Goal: Task Accomplishment & Management: Manage account settings

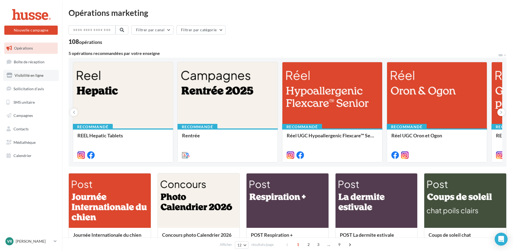
click at [16, 75] on span "Visibilité en ligne" at bounding box center [29, 75] width 29 height 5
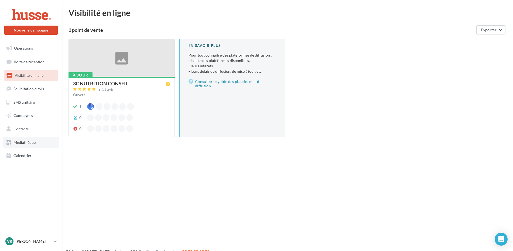
click at [25, 143] on span "Médiathèque" at bounding box center [24, 142] width 22 height 5
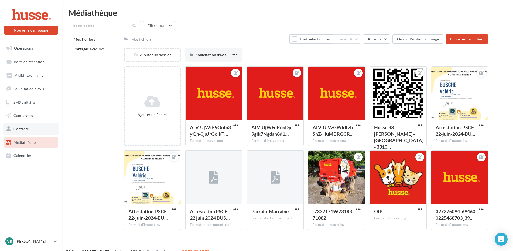
click at [22, 131] on span "Contacts" at bounding box center [20, 129] width 15 height 5
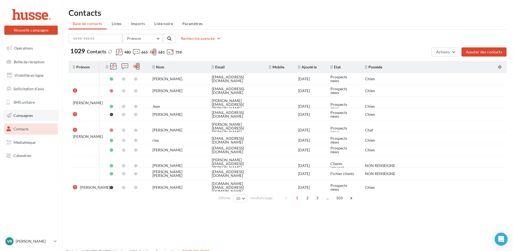
click at [22, 120] on link "Campagnes" at bounding box center [31, 115] width 56 height 11
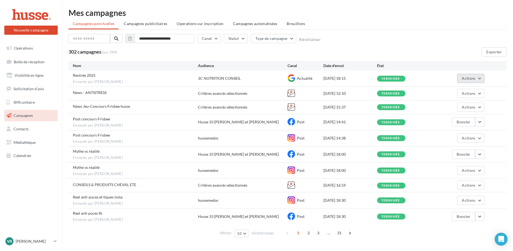
click at [468, 79] on span "Actions" at bounding box center [468, 78] width 13 height 5
click at [465, 88] on button "Voir les résultats" at bounding box center [458, 91] width 54 height 14
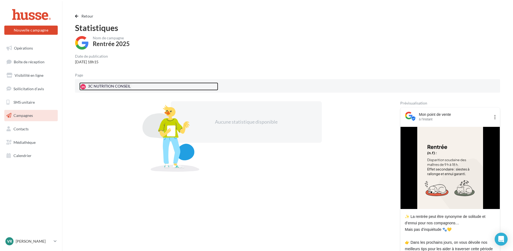
click at [98, 85] on div "3N 3C NUTRITION CONSEIL" at bounding box center [105, 87] width 52 height 8
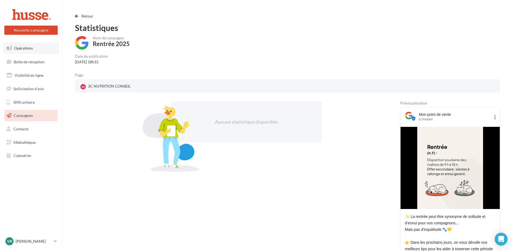
click at [21, 48] on span "Opérations" at bounding box center [23, 48] width 19 height 5
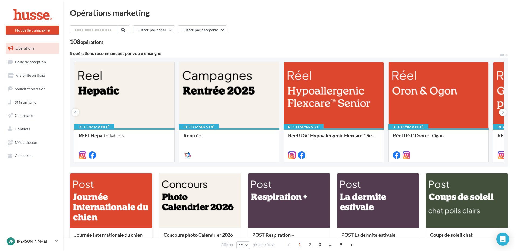
scroll to position [81, 0]
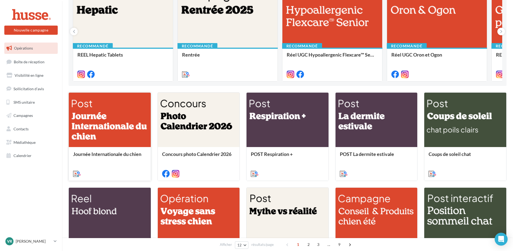
click at [90, 114] on div at bounding box center [110, 120] width 82 height 55
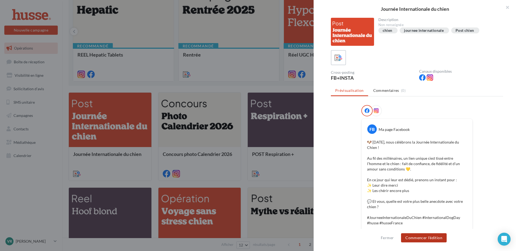
click at [417, 238] on button "Commencer l'édition" at bounding box center [424, 238] width 46 height 9
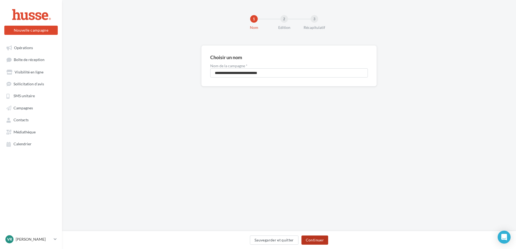
click at [308, 239] on button "Continuer" at bounding box center [314, 239] width 27 height 9
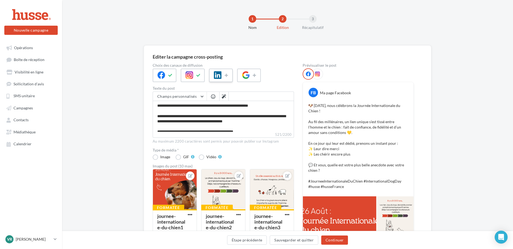
click at [221, 74] on icon at bounding box center [218, 75] width 8 height 8
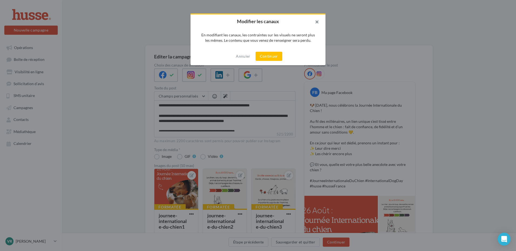
click at [313, 22] on button "button" at bounding box center [315, 23] width 22 height 16
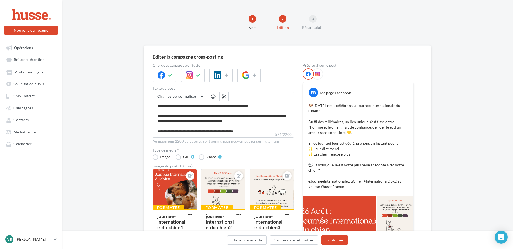
scroll to position [108, 0]
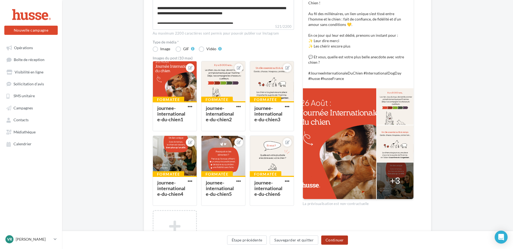
click at [340, 241] on button "Continuer" at bounding box center [334, 239] width 27 height 9
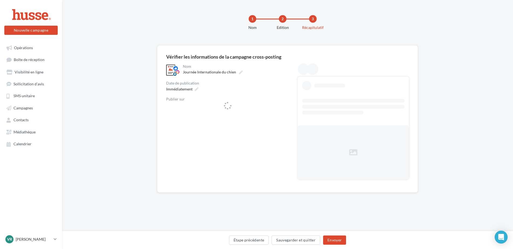
scroll to position [0, 0]
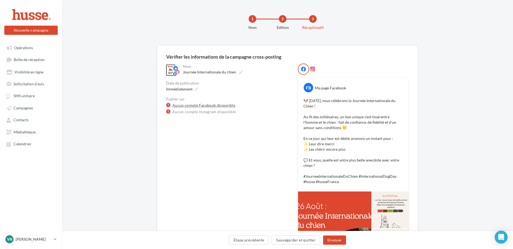
click at [193, 107] on link "Aucun compte Facebook disponible" at bounding box center [203, 105] width 63 height 6
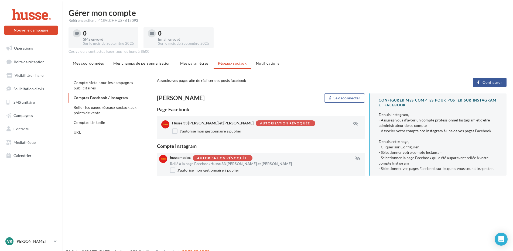
click at [260, 123] on div "Autorisation révoquée" at bounding box center [285, 124] width 50 height 4
click at [352, 123] on button "button" at bounding box center [355, 124] width 13 height 4
click at [90, 86] on span "Compte Meta pour les campagnes publicitaires" at bounding box center [104, 85] width 60 height 10
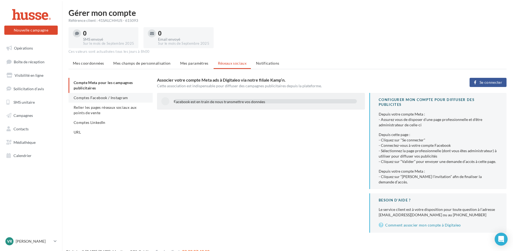
click at [107, 97] on span "Comptes Facebook / Instagram" at bounding box center [101, 97] width 54 height 5
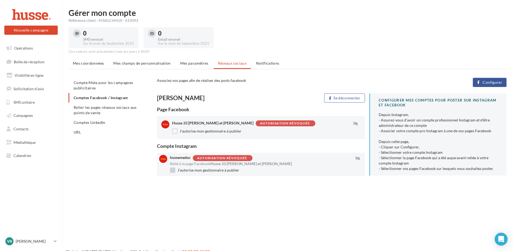
click at [204, 170] on label "J'autorise mon gestionnaire à publier" at bounding box center [204, 170] width 69 height 5
click at [172, 170] on label "J'autorise mon gestionnaire à publier" at bounding box center [204, 170] width 69 height 5
click at [490, 81] on span "Configurer" at bounding box center [493, 82] width 20 height 4
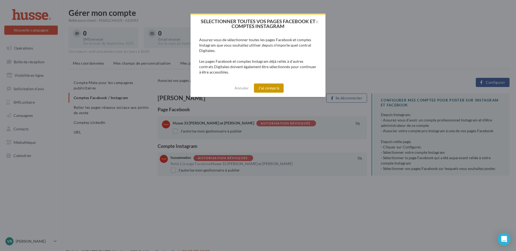
click at [267, 85] on button "J'ai compris" at bounding box center [269, 88] width 30 height 9
